Goal: Use online tool/utility: Utilize a website feature to perform a specific function

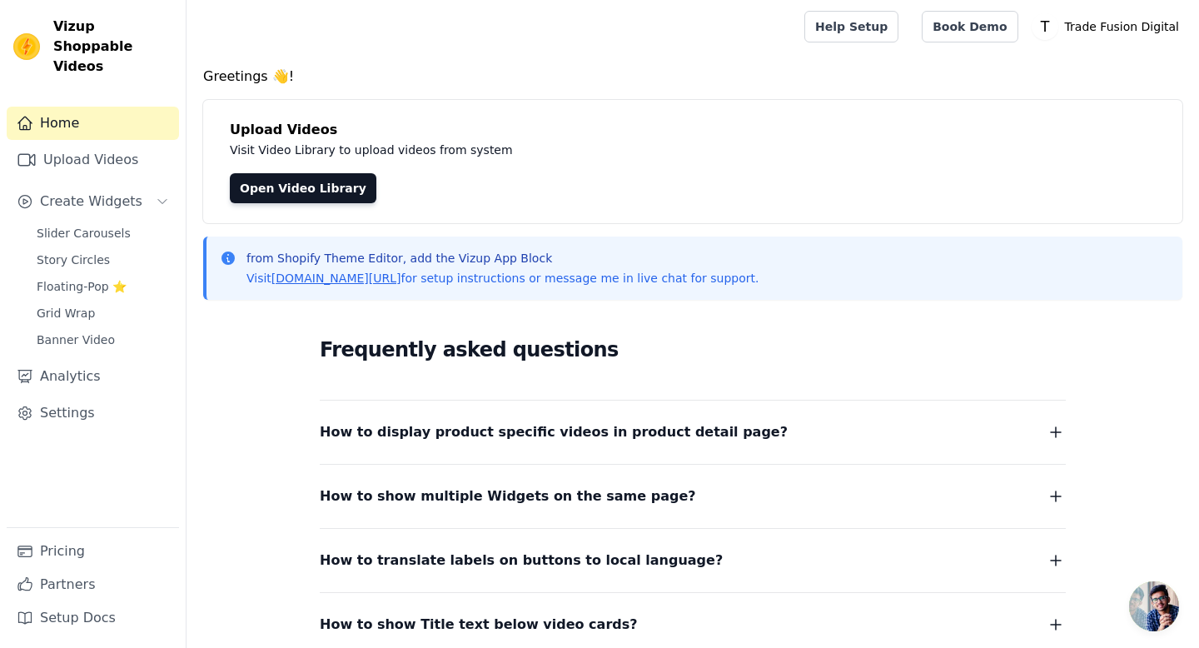
click at [283, 205] on div "Upload Videos Visit Video Library to upload videos from system Open Video Libra…" at bounding box center [692, 161] width 979 height 123
click at [291, 186] on link "Open Video Library" at bounding box center [303, 188] width 147 height 30
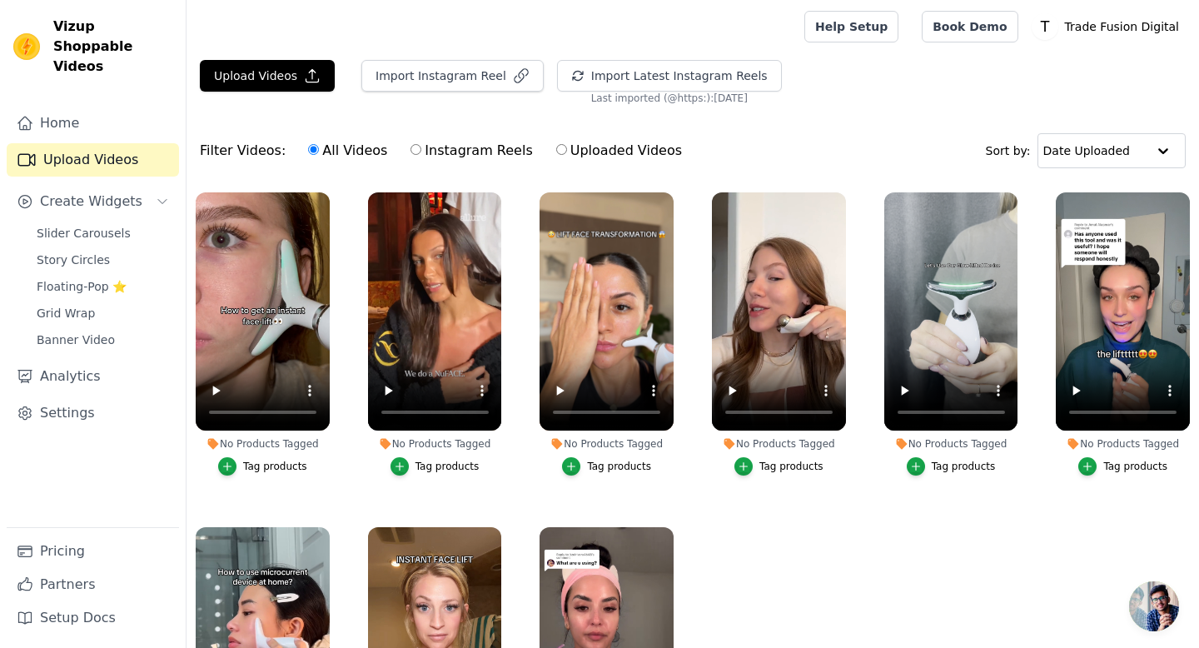
scroll to position [53, 0]
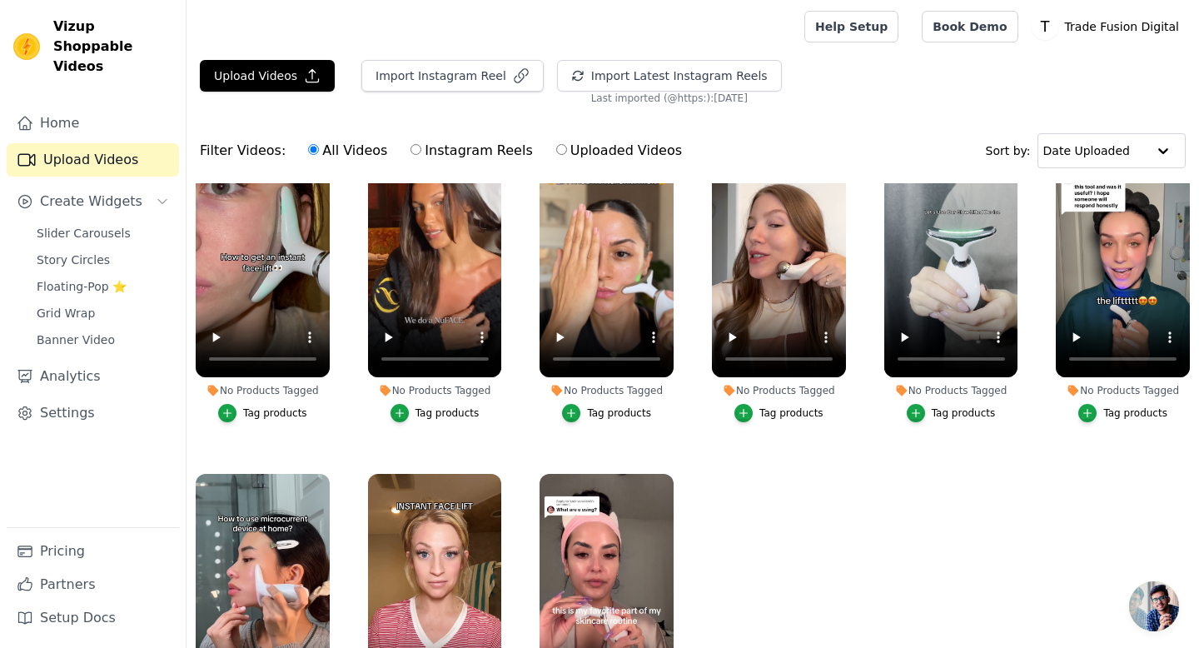
click at [772, 501] on ul "No Products Tagged Tag products No Products Tagged Tag products No Products Tag…" at bounding box center [693, 480] width 1013 height 595
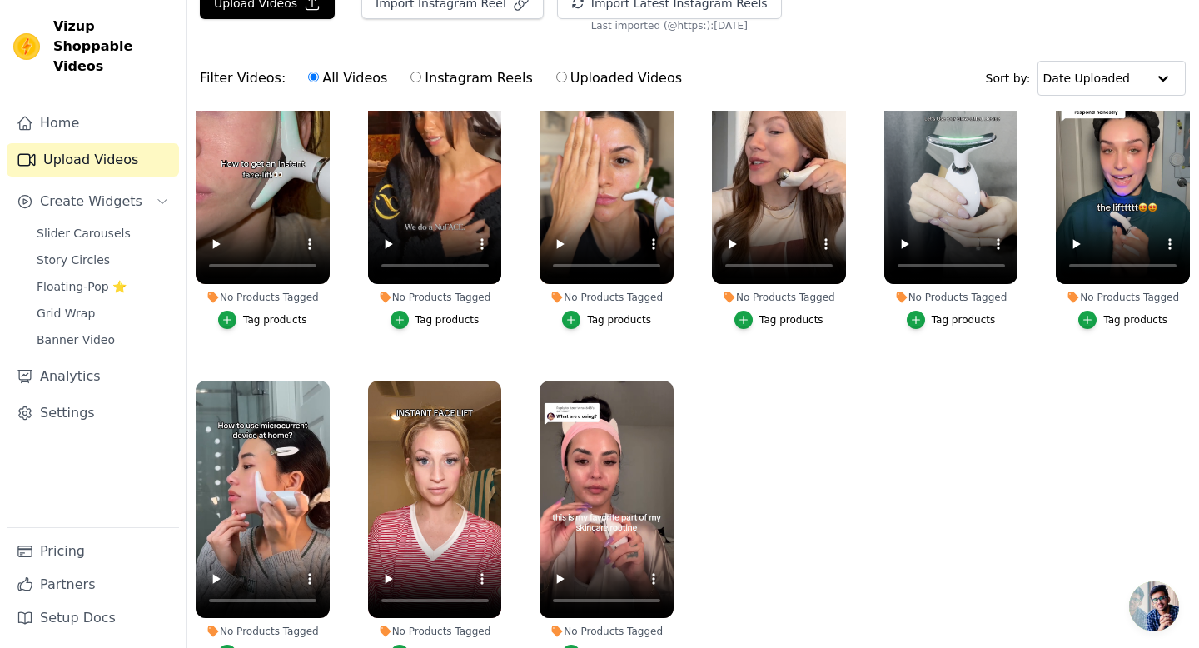
scroll to position [0, 0]
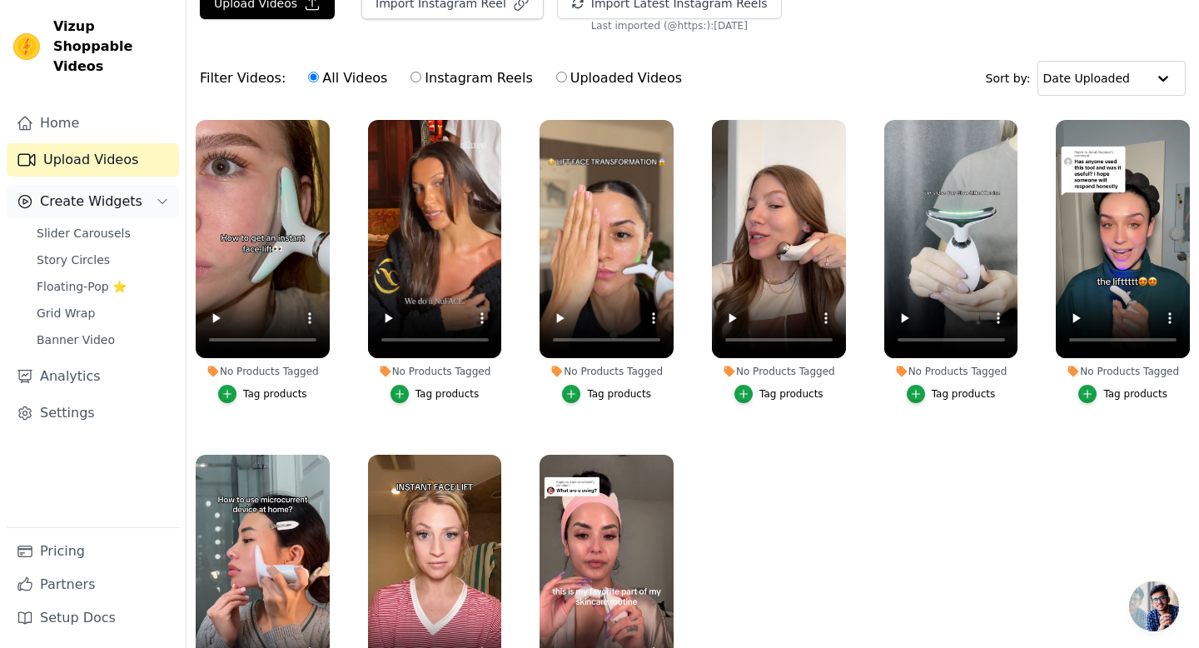
click at [87, 192] on span "Create Widgets" at bounding box center [91, 202] width 102 height 20
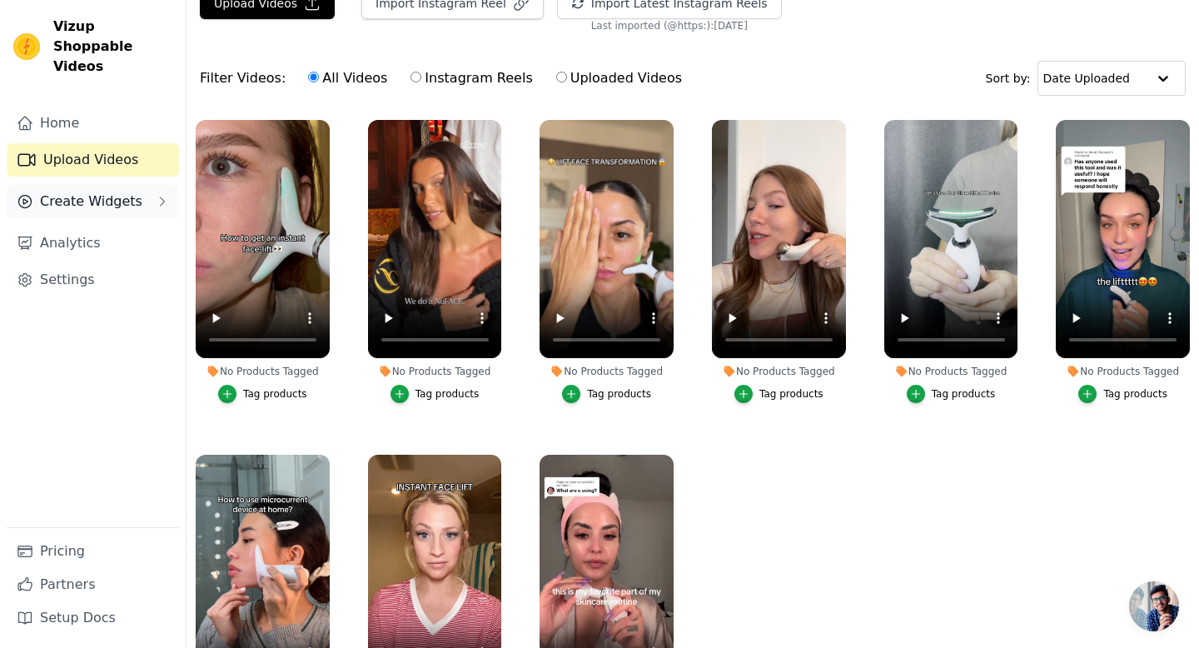
click at [87, 192] on span "Create Widgets" at bounding box center [91, 202] width 102 height 20
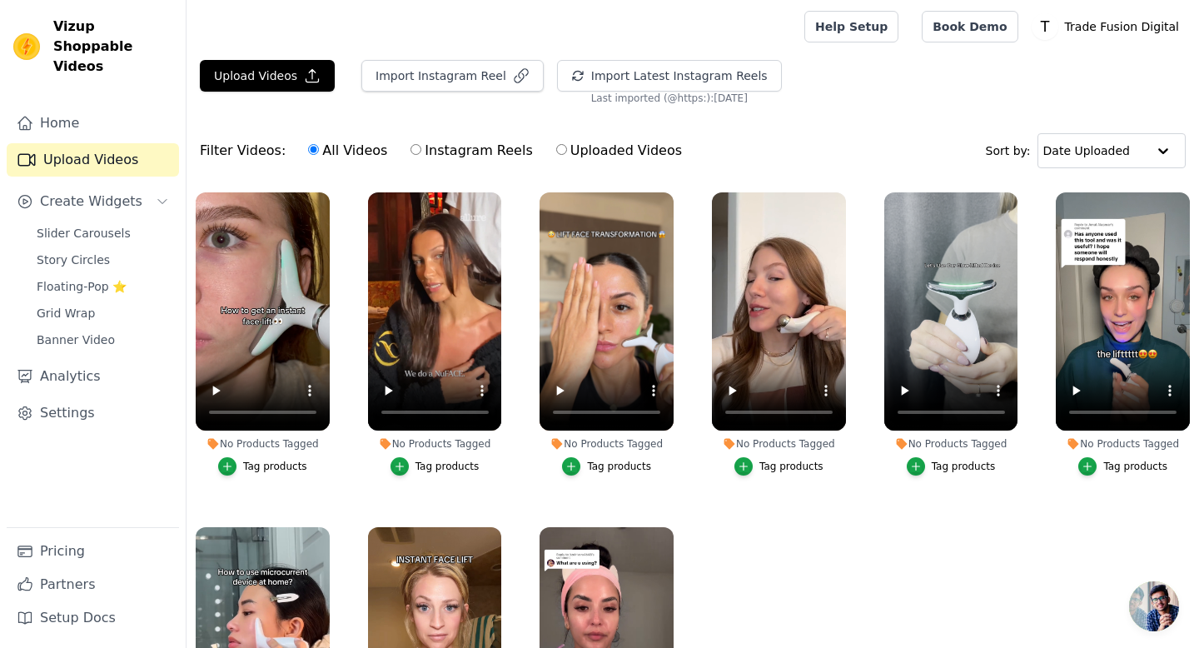
click at [557, 149] on label "Uploaded Videos" at bounding box center [618, 151] width 127 height 22
click at [557, 149] on input "Uploaded Videos" at bounding box center [561, 149] width 11 height 11
radio input "true"
click at [77, 225] on span "Slider Carousels" at bounding box center [84, 233] width 94 height 17
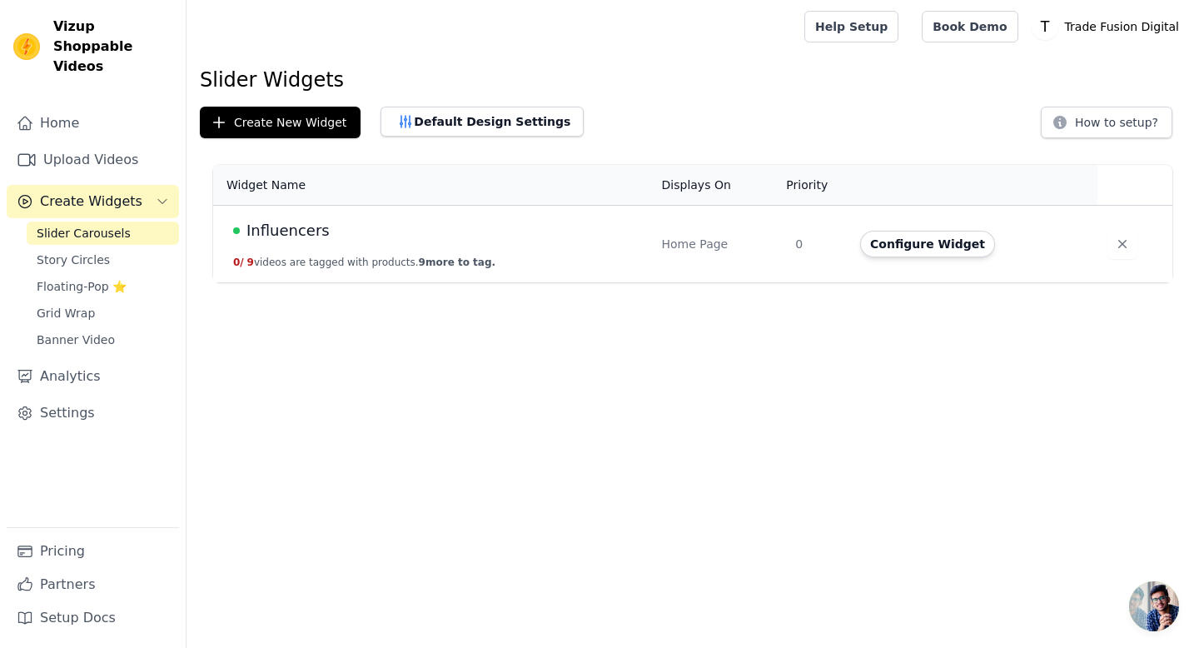
click at [331, 238] on div "Influencers" at bounding box center [437, 230] width 409 height 23
click at [293, 226] on span "Influencers" at bounding box center [288, 230] width 83 height 23
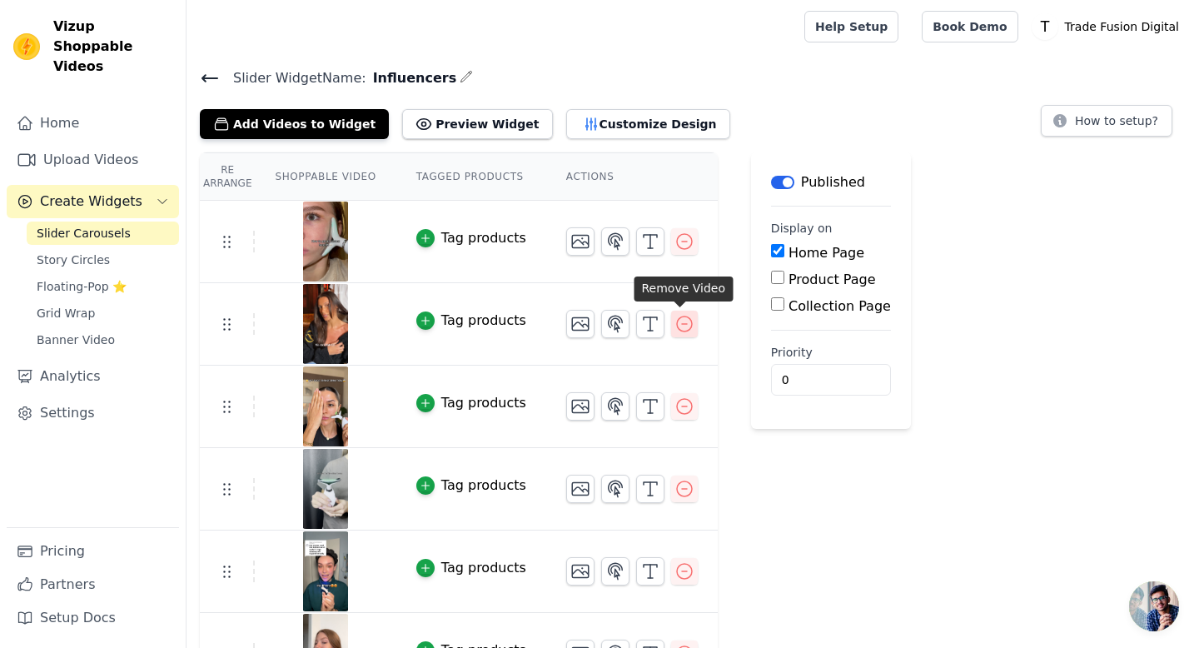
click at [680, 326] on icon "button" at bounding box center [685, 324] width 20 height 20
